Goal: Information Seeking & Learning: Learn about a topic

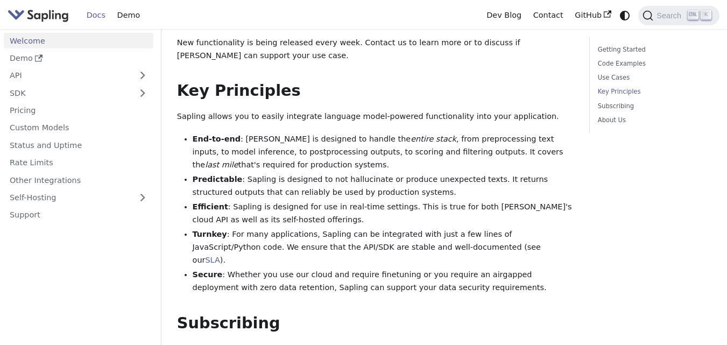
click at [112, 80] on link "API" at bounding box center [68, 76] width 128 height 16
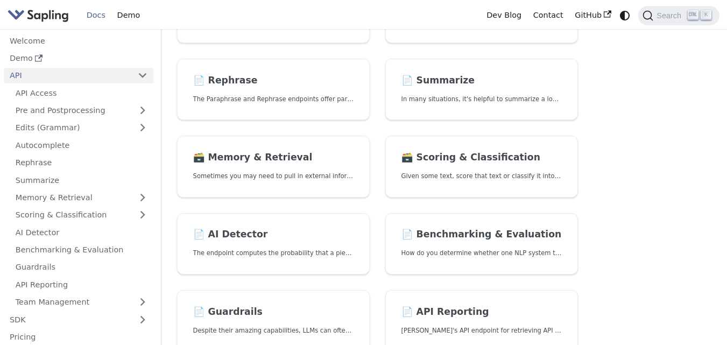
scroll to position [227, 0]
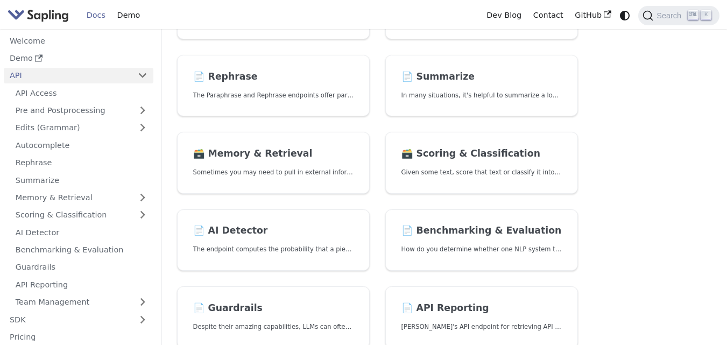
click at [286, 242] on link "📄️ AI Detector The endpoint computes the probability that a piece of text is AI…" at bounding box center [273, 240] width 193 height 62
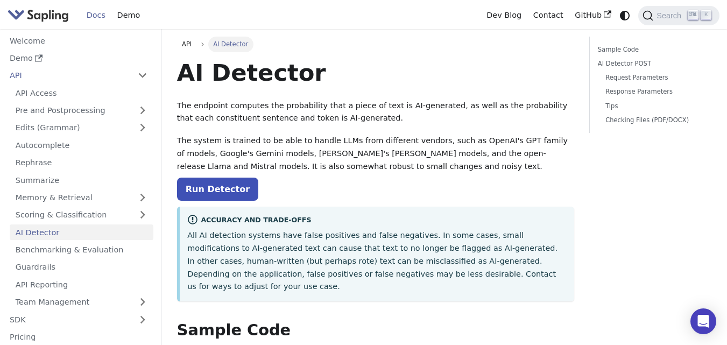
click at [215, 189] on link "Run Detector" at bounding box center [217, 189] width 81 height 23
